Goal: Task Accomplishment & Management: Manage account settings

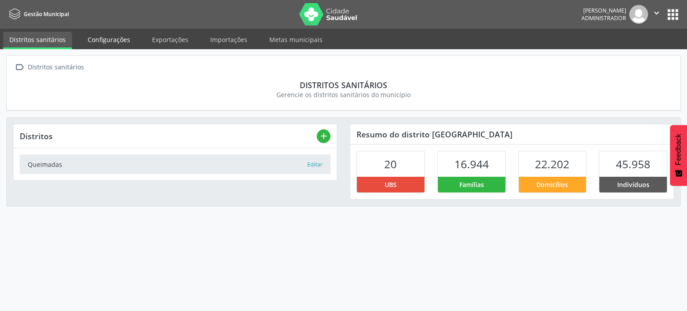
click at [109, 43] on link "Configurações" at bounding box center [108, 40] width 55 height 16
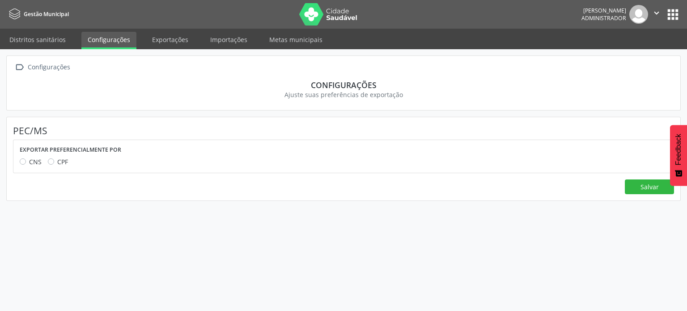
click at [57, 160] on label "CPF" at bounding box center [62, 161] width 11 height 9
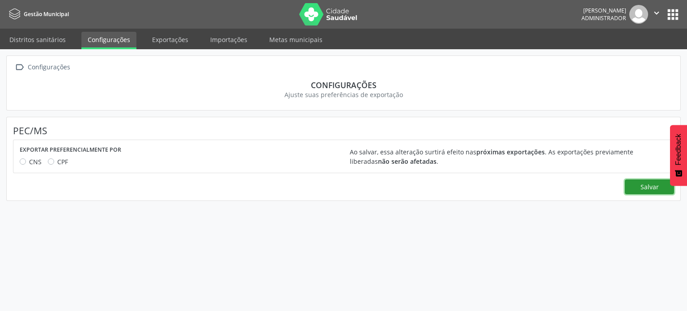
click at [639, 187] on button "Salvar" at bounding box center [649, 186] width 49 height 15
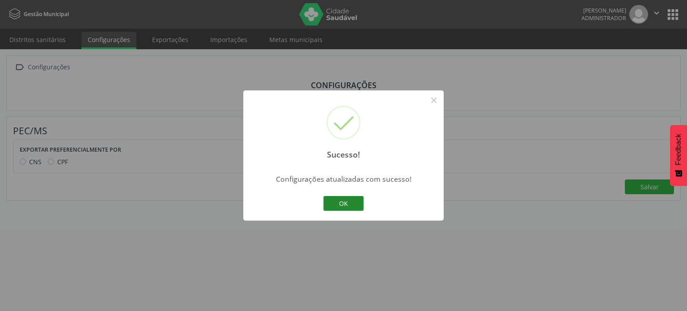
click at [352, 202] on button "OK" at bounding box center [343, 203] width 40 height 15
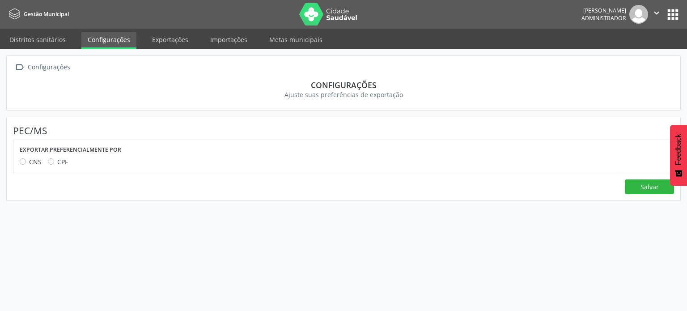
click at [374, 280] on div " Configurações Configurações Ajuste suas preferências de exportação PEC/MS Exp…" at bounding box center [343, 180] width 687 height 262
click at [637, 192] on button "Salvar" at bounding box center [649, 186] width 49 height 15
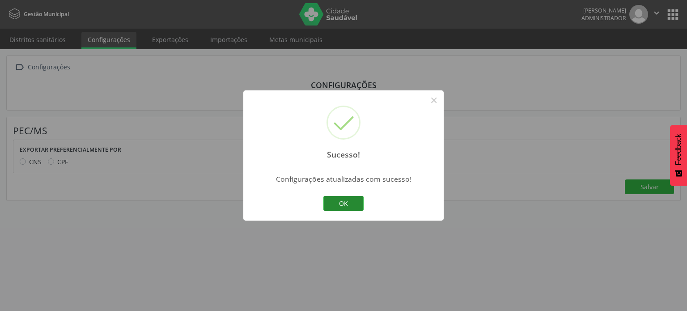
click at [346, 206] on button "OK" at bounding box center [343, 203] width 40 height 15
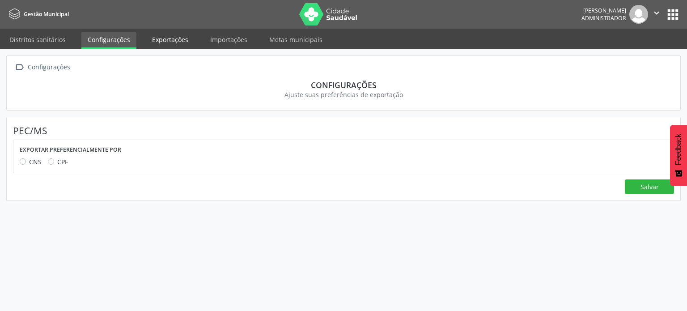
click at [166, 41] on link "Exportações" at bounding box center [170, 40] width 49 height 16
